Goal: Book appointment/travel/reservation

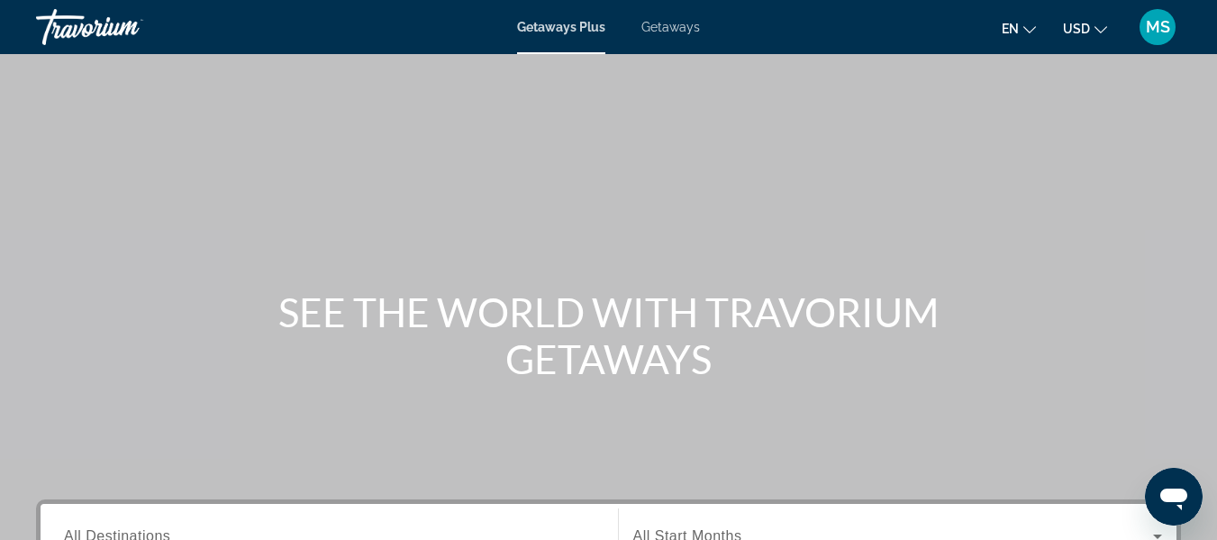
click at [658, 23] on span "Getaways" at bounding box center [671, 27] width 59 height 14
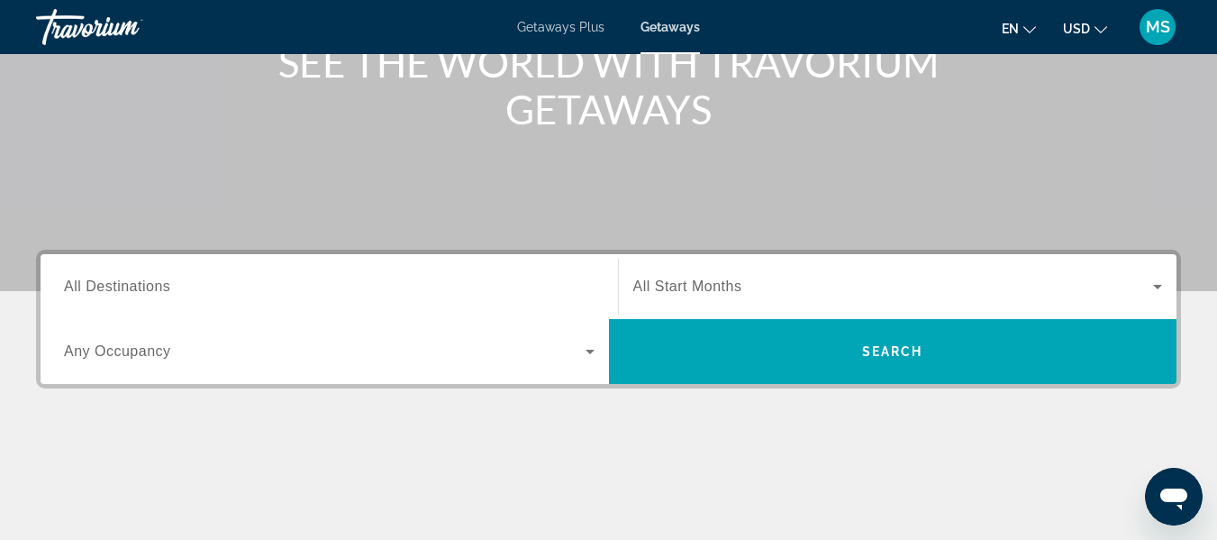
scroll to position [270, 0]
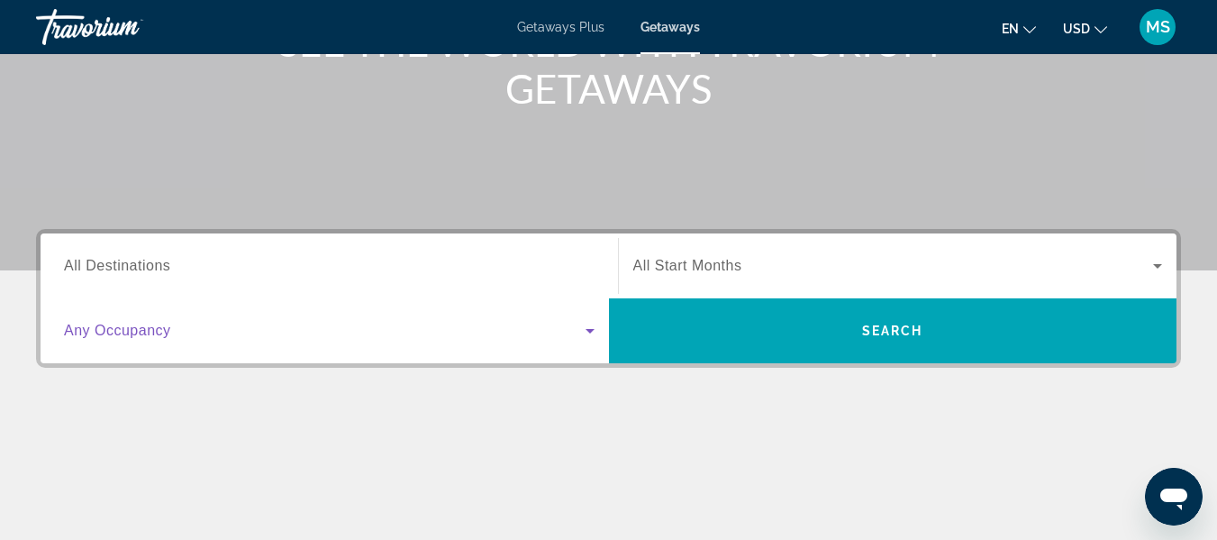
click at [590, 328] on icon "Search widget" at bounding box center [590, 331] width 22 height 22
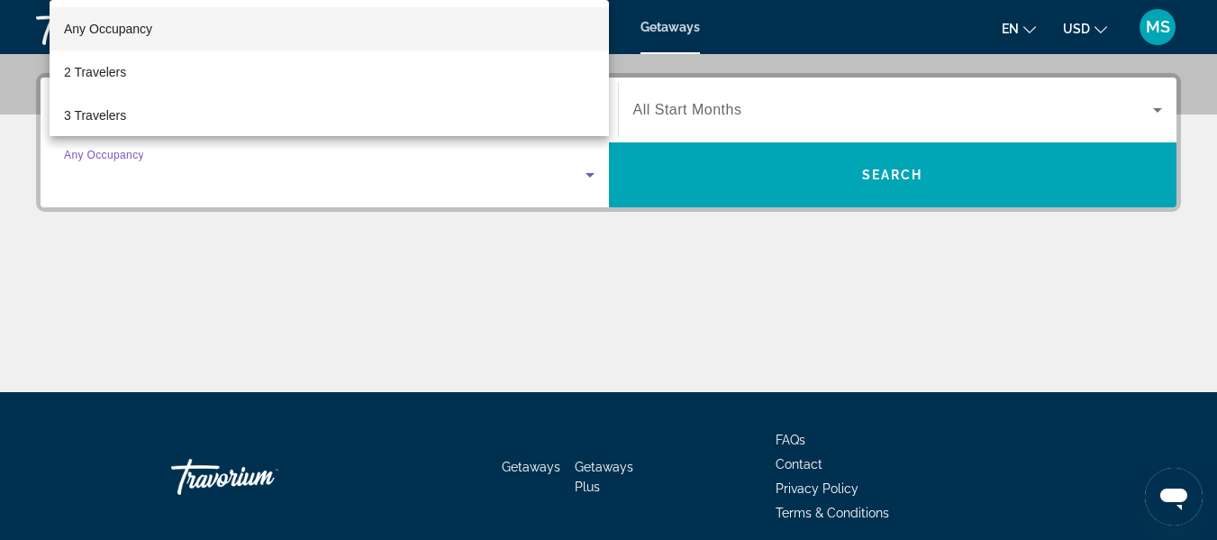
scroll to position [441, 0]
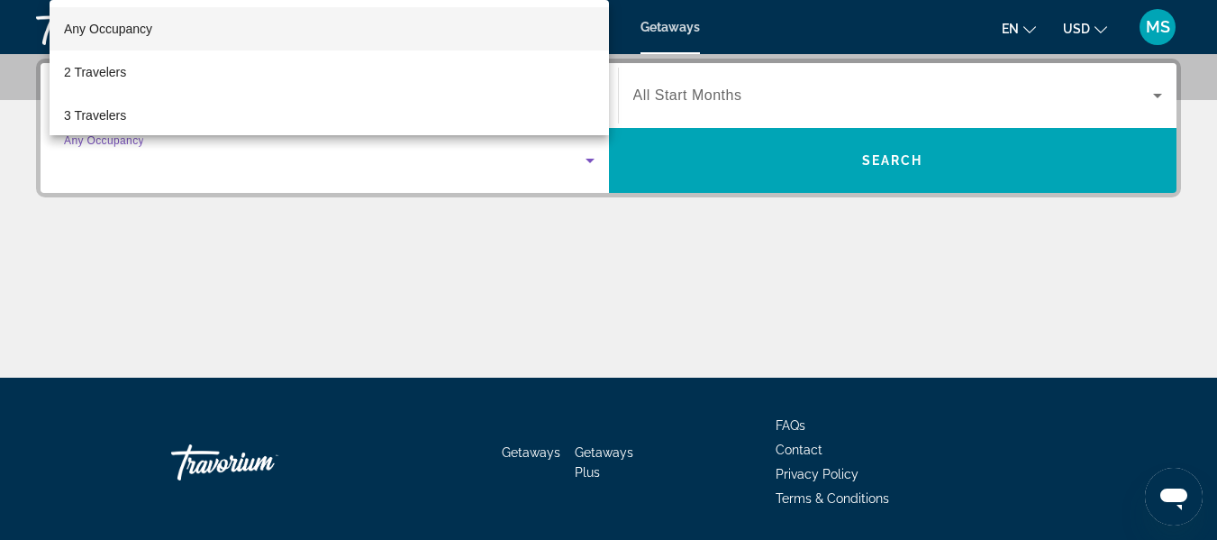
click at [582, 337] on div at bounding box center [608, 270] width 1217 height 540
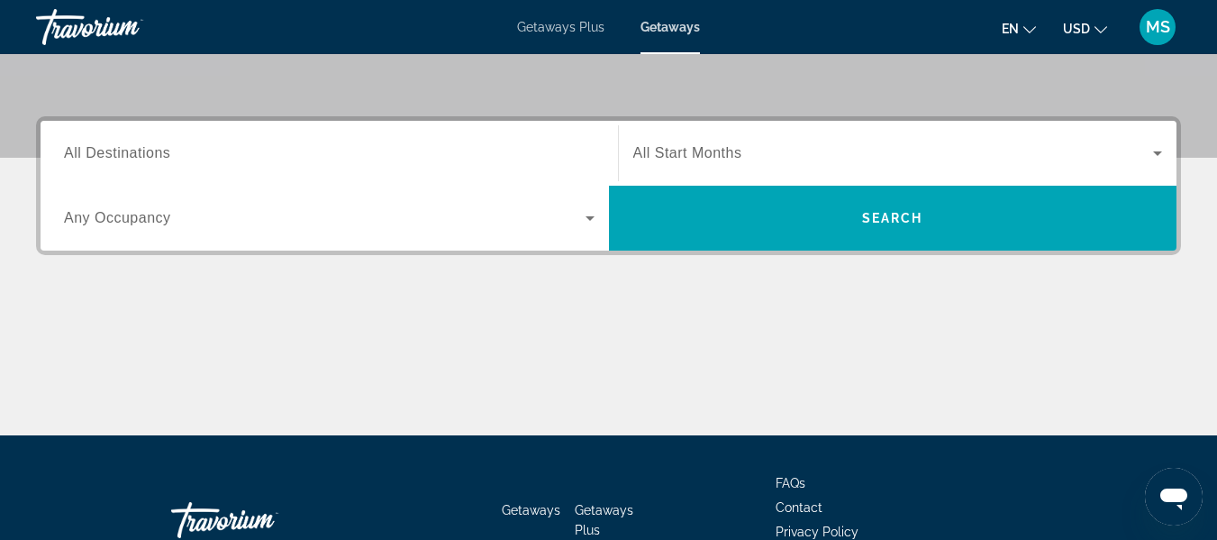
scroll to position [351, 0]
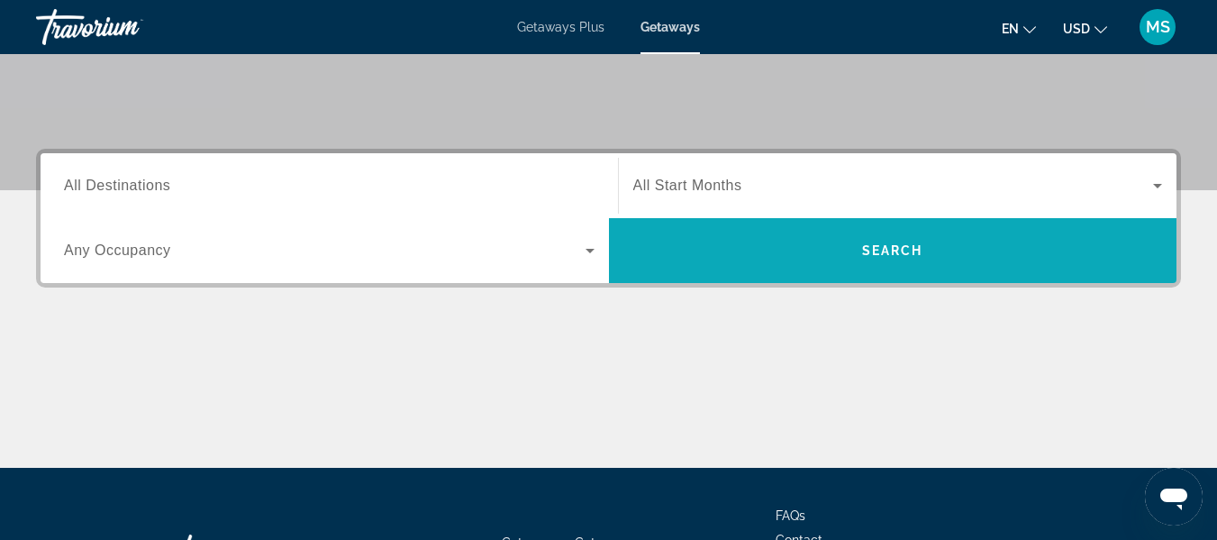
click at [818, 253] on span "Search" at bounding box center [893, 250] width 569 height 43
